Goal: Task Accomplishment & Management: Use online tool/utility

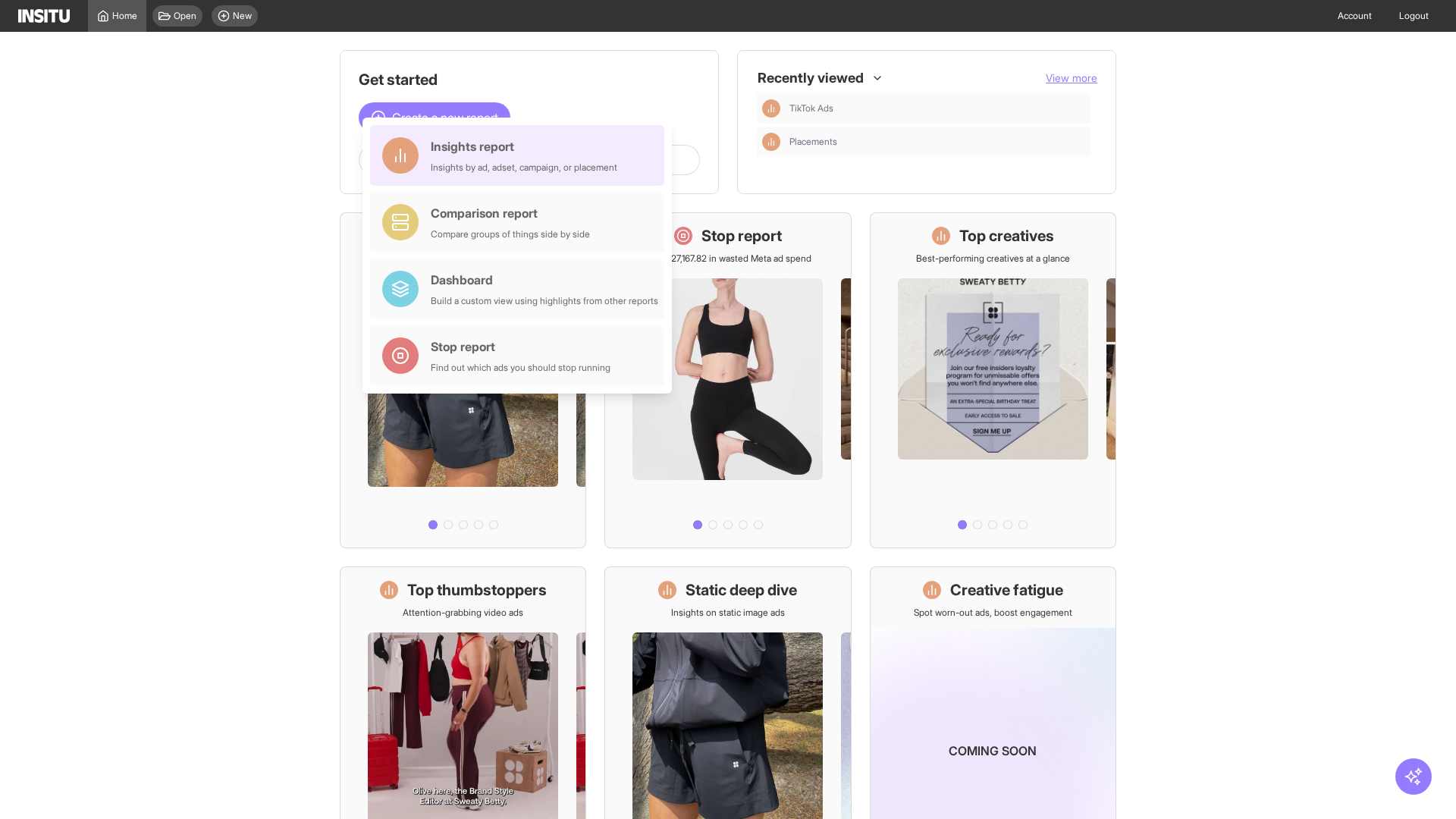
click at [521, 156] on div "Insights report Insights by ad, adset, campaign, or placement" at bounding box center [524, 155] width 187 height 36
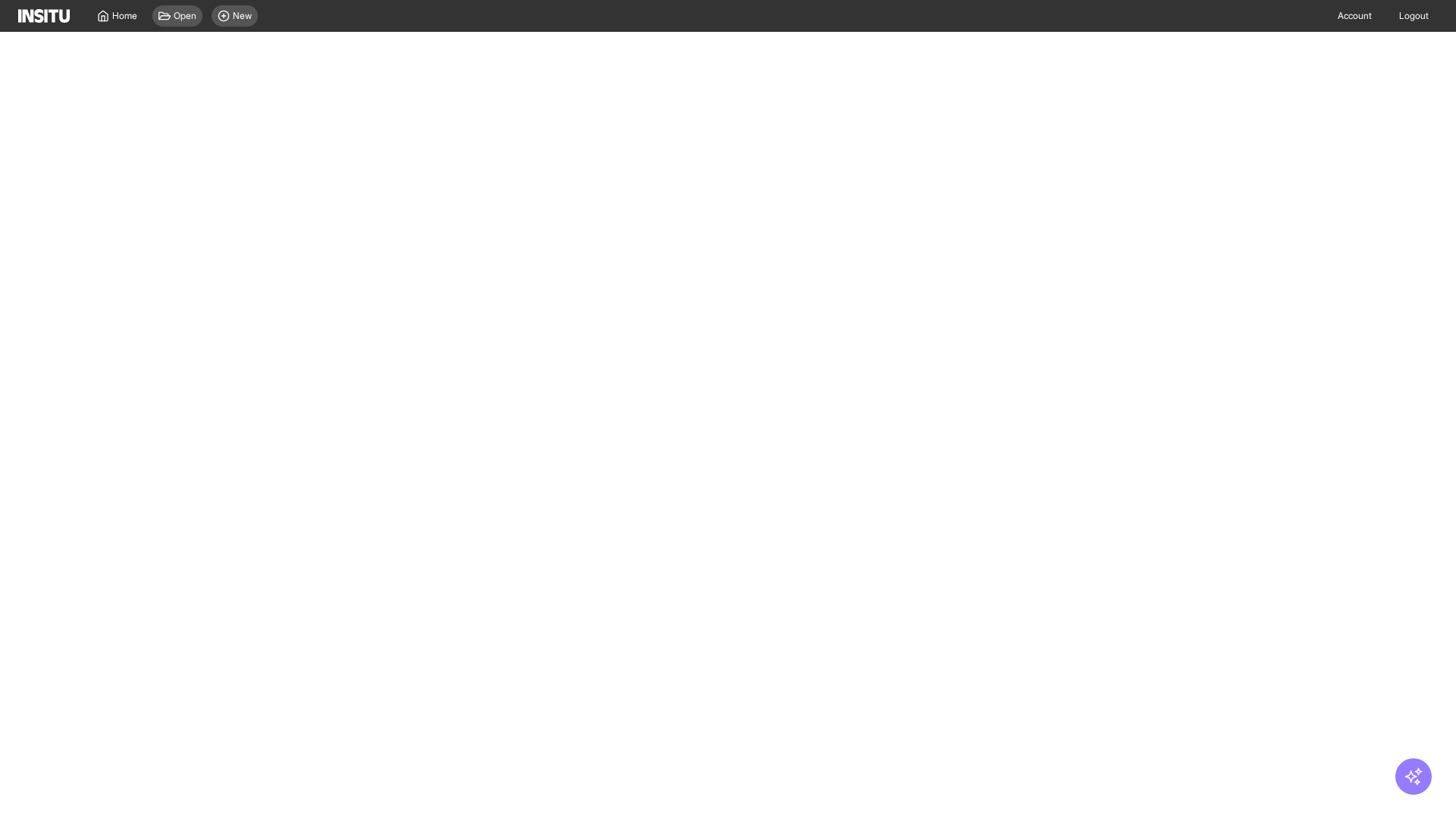
select select "**"
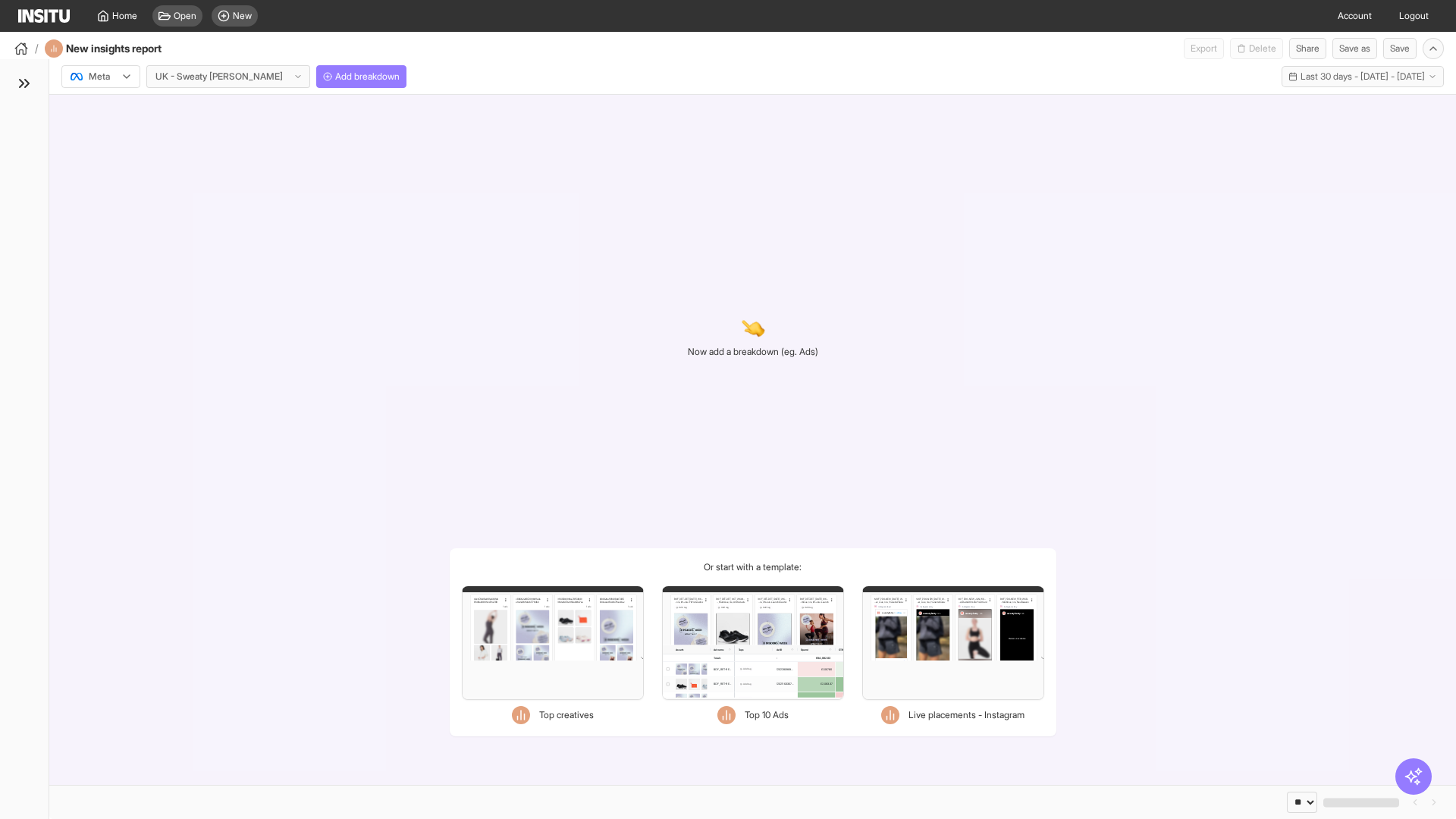
click at [101, 77] on div at bounding box center [91, 77] width 43 height 15
